Goal: Task Accomplishment & Management: Use online tool/utility

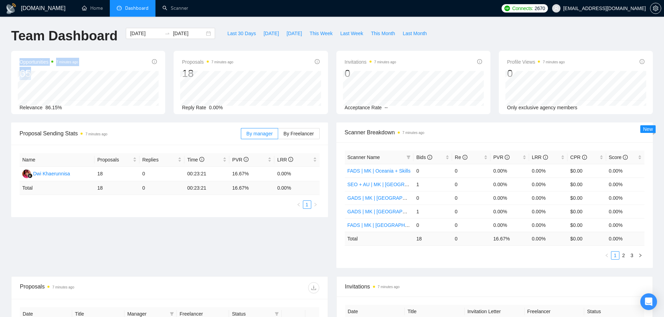
click at [40, 73] on div "Opportunities 7 minutes ago 65 [DATE] Relevant 0 Relevance 86.15%" at bounding box center [88, 82] width 154 height 63
click at [196, 71] on div "Proposals 7 minutes ago 18 Reply Rate 0.00%" at bounding box center [250, 85] width 137 height 54
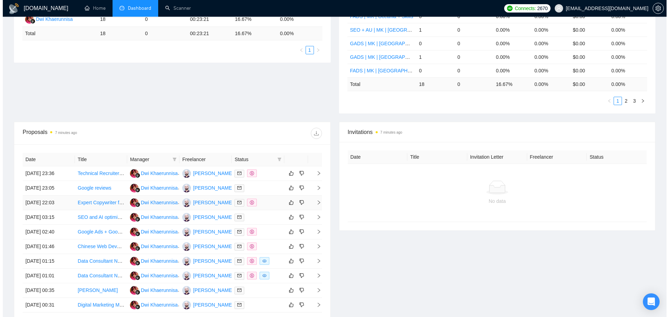
scroll to position [235, 0]
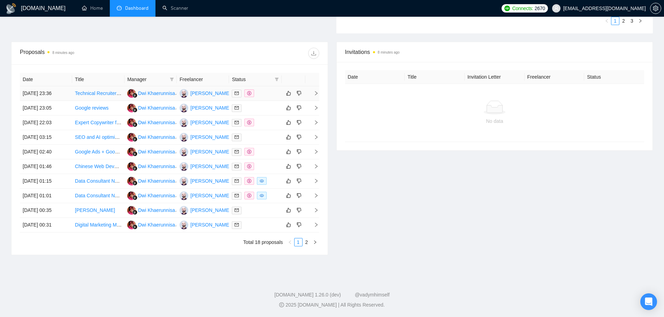
click at [317, 93] on icon "right" at bounding box center [316, 93] width 2 height 4
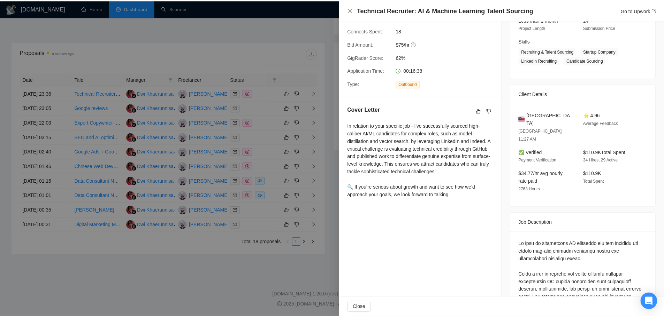
scroll to position [163, 0]
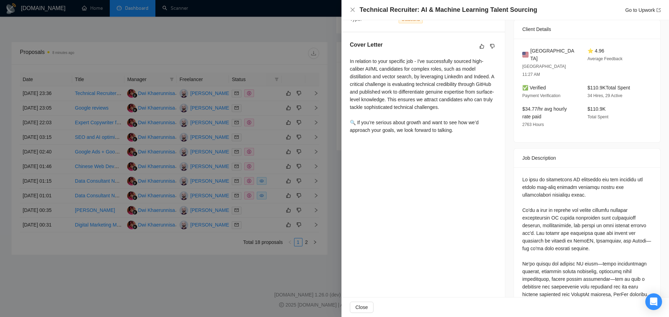
click at [240, 233] on div at bounding box center [334, 158] width 669 height 317
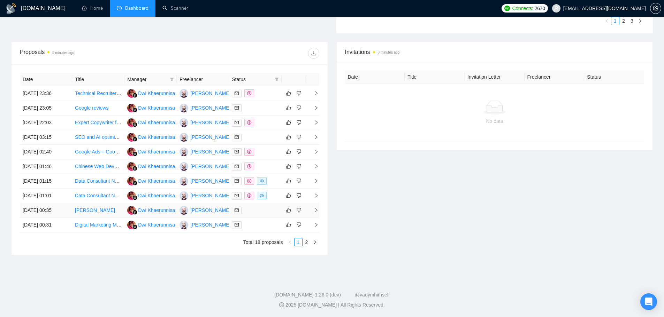
click at [314, 211] on icon "right" at bounding box center [316, 210] width 5 height 5
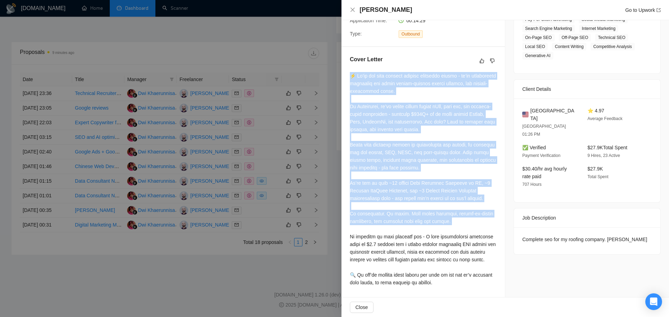
drag, startPoint x: 347, startPoint y: 76, endPoint x: 476, endPoint y: 226, distance: 198.1
click at [476, 226] on div "Cover Letter" at bounding box center [422, 172] width 163 height 251
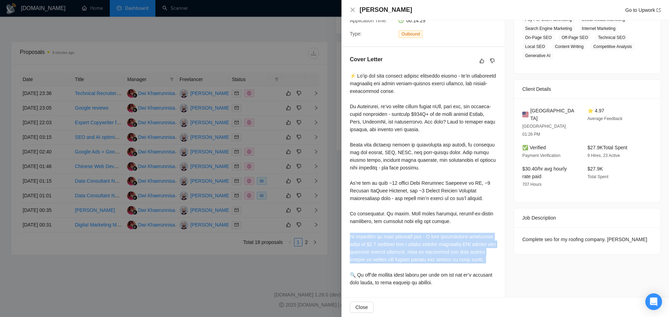
drag, startPoint x: 359, startPoint y: 239, endPoint x: 489, endPoint y: 265, distance: 132.3
click at [489, 265] on div "Cover Letter" at bounding box center [422, 172] width 163 height 251
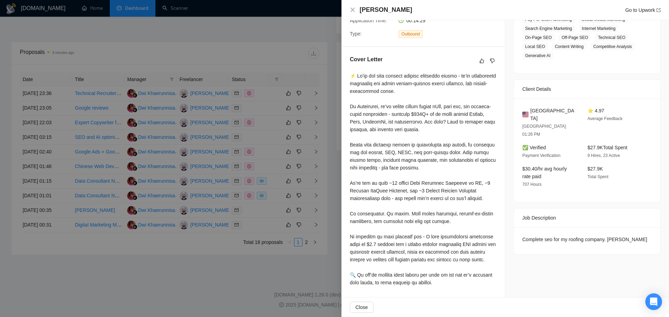
click at [244, 272] on div at bounding box center [334, 158] width 669 height 317
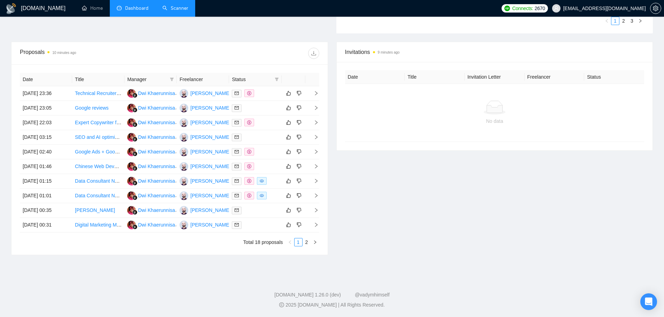
click at [188, 10] on link "Scanner" at bounding box center [175, 8] width 26 height 6
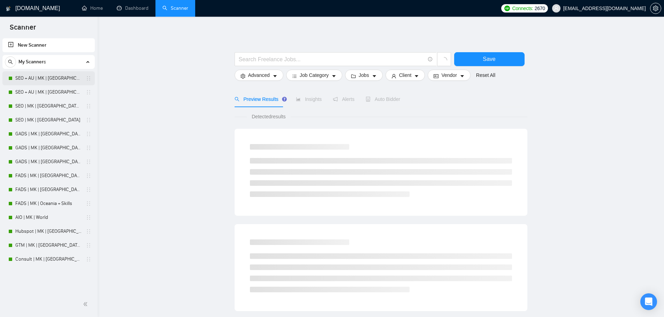
click at [54, 77] on link "SEO + AU | MK | [GEOGRAPHIC_DATA] | Titles" at bounding box center [48, 78] width 66 height 14
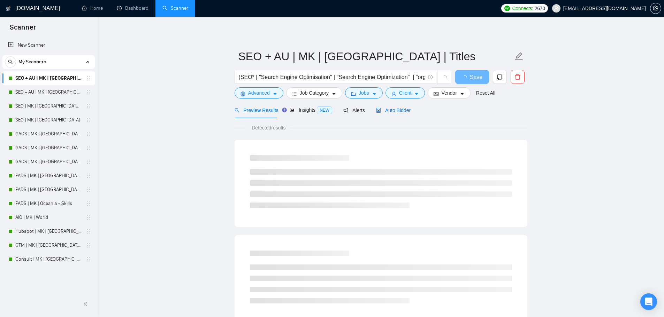
click at [395, 113] on span "Auto Bidder" at bounding box center [393, 111] width 34 height 6
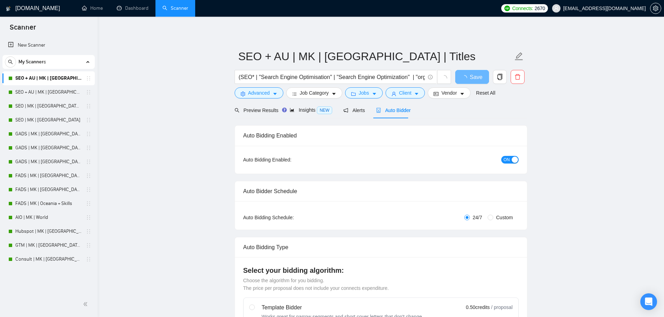
checkbox input "true"
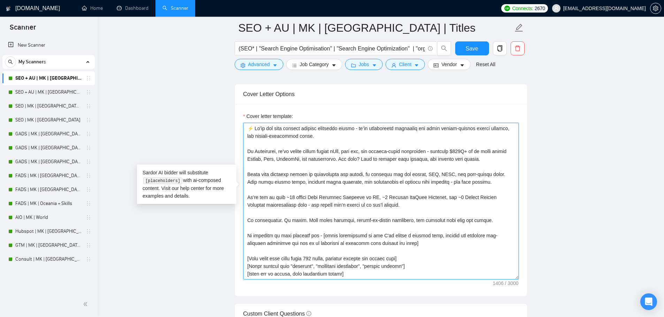
drag, startPoint x: 247, startPoint y: 222, endPoint x: 308, endPoint y: 223, distance: 60.3
click at [308, 223] on textarea "Cover letter template:" at bounding box center [380, 201] width 275 height 157
drag, startPoint x: 315, startPoint y: 222, endPoint x: 412, endPoint y: 229, distance: 97.4
click at [412, 229] on textarea "Cover letter template:" at bounding box center [380, 201] width 275 height 157
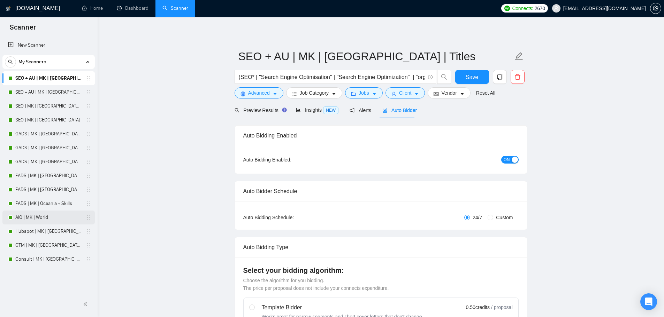
click at [33, 221] on link "AIO | MK | World" at bounding box center [48, 218] width 66 height 14
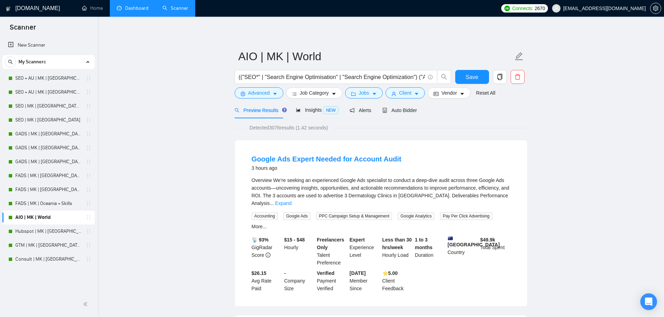
click at [134, 10] on link "Dashboard" at bounding box center [133, 8] width 32 height 6
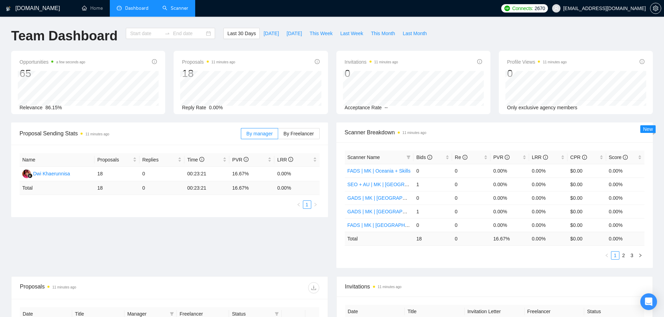
type input "[DATE]"
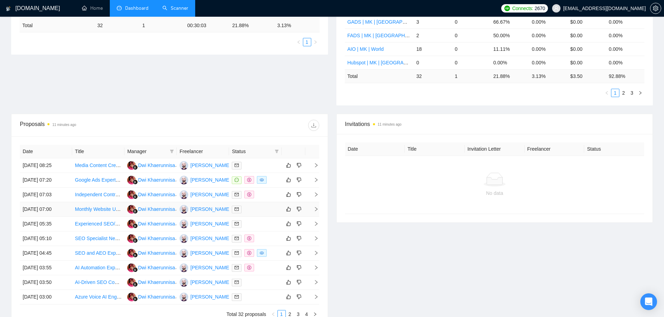
scroll to position [235, 0]
